Goal: Check status: Check status

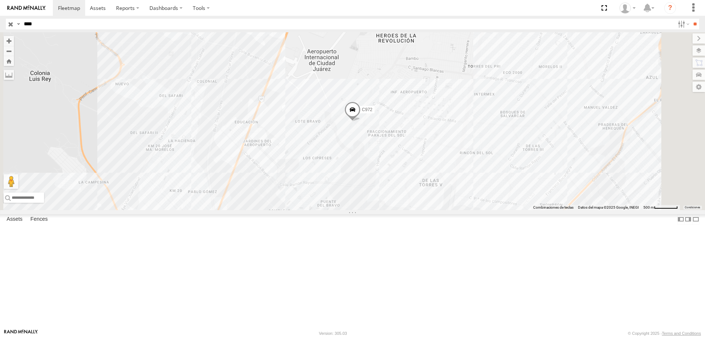
select select "**********"
click at [0, 0] on div "C972" at bounding box center [0, 0] width 0 height 0
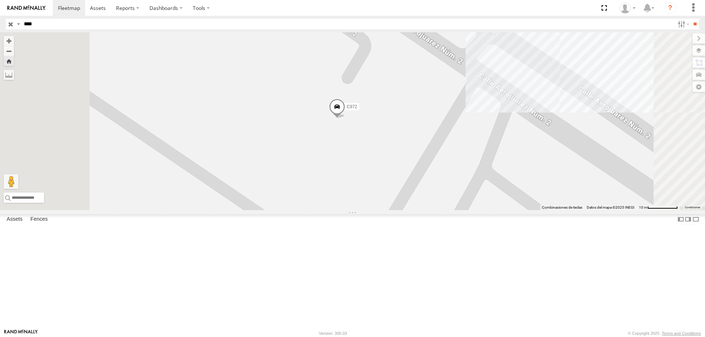
click at [0, 0] on span at bounding box center [0, 0] width 0 height 0
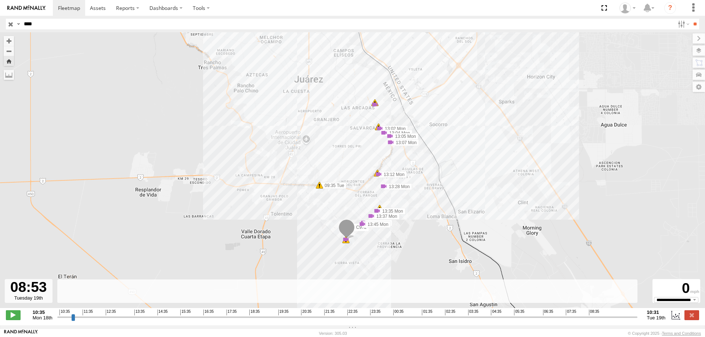
click at [598, 318] on input "range" at bounding box center [347, 317] width 580 height 7
drag, startPoint x: 598, startPoint y: 318, endPoint x: 640, endPoint y: 321, distance: 42.3
click at [637, 321] on input "range" at bounding box center [347, 317] width 580 height 7
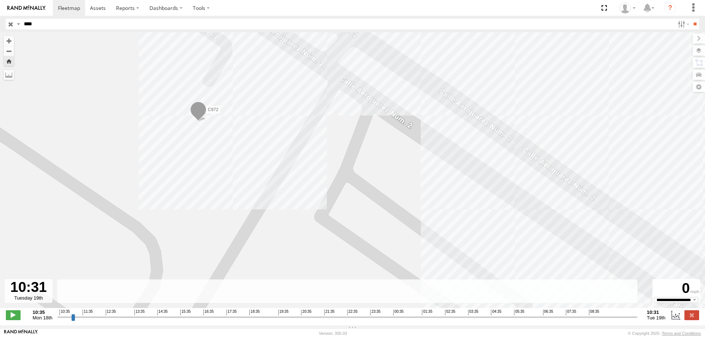
drag, startPoint x: 253, startPoint y: 141, endPoint x: 314, endPoint y: 165, distance: 65.7
click at [311, 162] on div "C972 13:02 Mon 13:04 Mon 13:05 Mon 13:07 Mon 13:12 Mon 13:28 Mon 13:35 Mon 13:3…" at bounding box center [352, 174] width 705 height 284
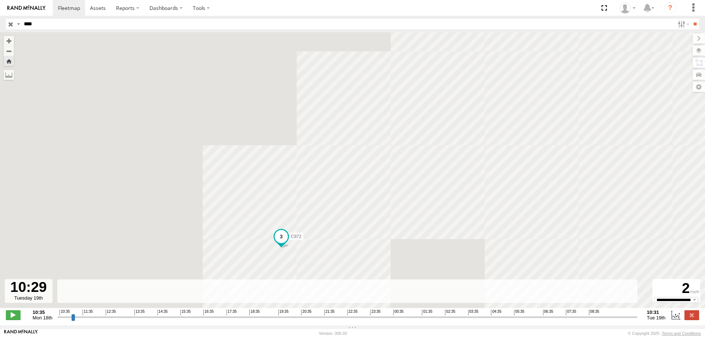
type input "**********"
drag, startPoint x: 636, startPoint y: 321, endPoint x: 642, endPoint y: 312, distance: 10.8
click at [637, 314] on input "range" at bounding box center [347, 317] width 580 height 7
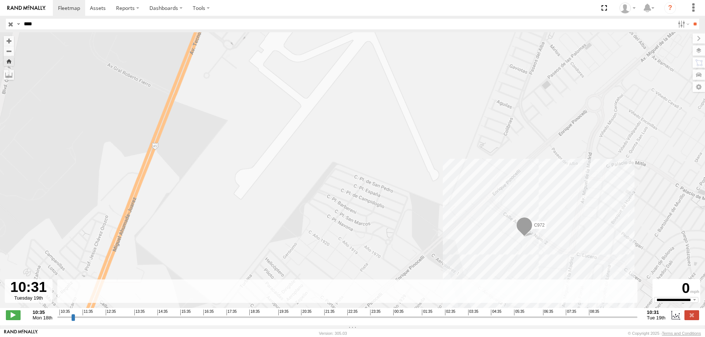
drag, startPoint x: 556, startPoint y: 250, endPoint x: 484, endPoint y: 192, distance: 92.7
click at [486, 194] on div "C972 13:02 Mon 13:04 Mon 13:05 Mon 13:07 Mon 13:12 Mon 13:28 Mon 13:35 Mon 13:3…" at bounding box center [352, 174] width 705 height 284
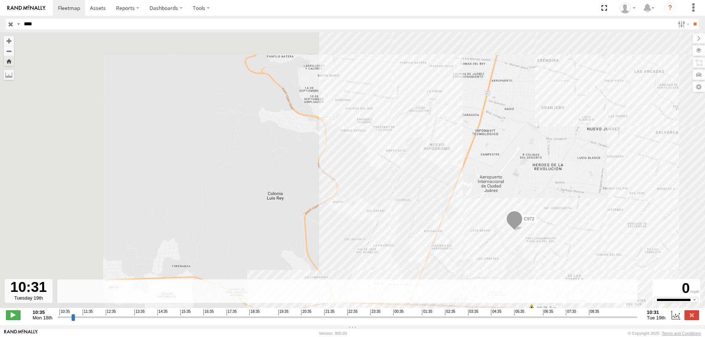
drag, startPoint x: 559, startPoint y: 248, endPoint x: 503, endPoint y: 186, distance: 83.2
click at [508, 189] on div "C972 13:02 Mon 13:04 Mon 13:05 Mon 13:07 Mon 13:12 Mon 13:28 Mon 13:35 Mon 13:3…" at bounding box center [352, 174] width 705 height 284
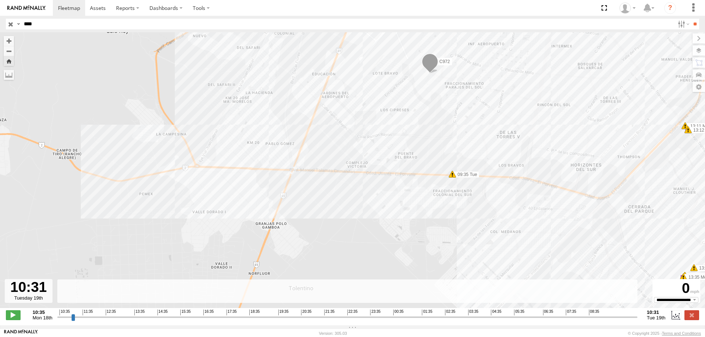
drag, startPoint x: 525, startPoint y: 181, endPoint x: 511, endPoint y: 157, distance: 28.3
click at [519, 167] on div "C972 13:02 Mon 13:04 Mon 13:05 Mon 13:07 Mon 13:12 Mon 13:28 Mon 13:35 Mon 13:3…" at bounding box center [352, 174] width 705 height 284
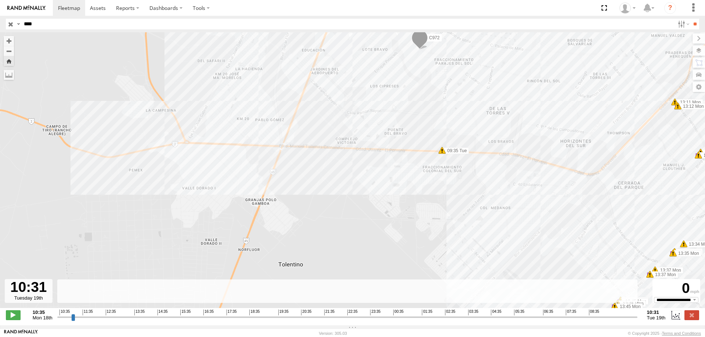
drag, startPoint x: 493, startPoint y: 237, endPoint x: 473, endPoint y: 175, distance: 65.2
click at [483, 200] on div "C972 13:02 Mon 13:04 Mon 13:05 Mon 13:07 Mon 13:12 Mon 13:28 Mon 13:35 Mon 13:3…" at bounding box center [352, 174] width 705 height 284
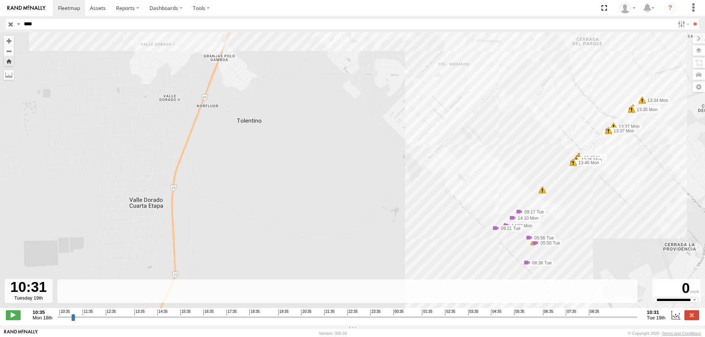
click at [155, 22] on input "****" at bounding box center [347, 24] width 653 height 11
click at [690, 19] on input "**" at bounding box center [694, 24] width 8 height 11
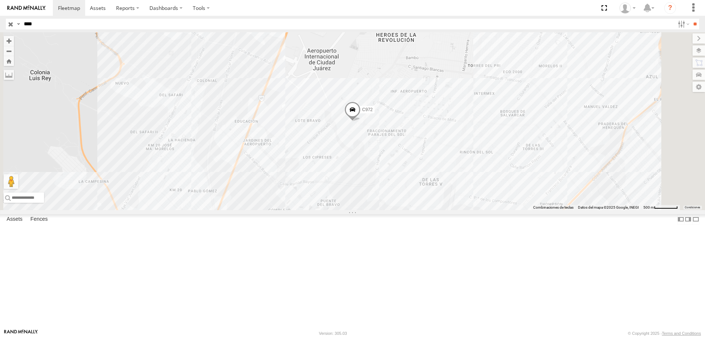
click at [0, 0] on div "C972" at bounding box center [0, 0] width 0 height 0
